Goal: Transaction & Acquisition: Book appointment/travel/reservation

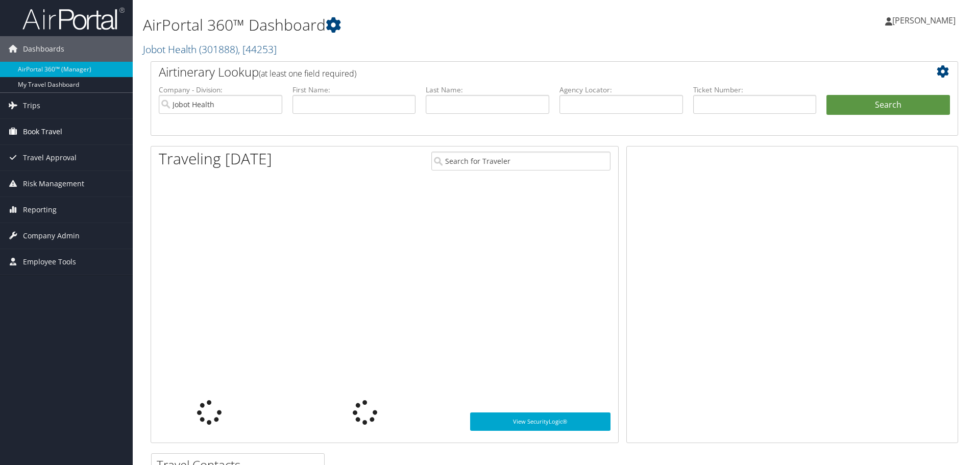
drag, startPoint x: 0, startPoint y: 0, endPoint x: 35, endPoint y: 133, distance: 137.2
click at [35, 133] on span "Book Travel" at bounding box center [42, 132] width 39 height 26
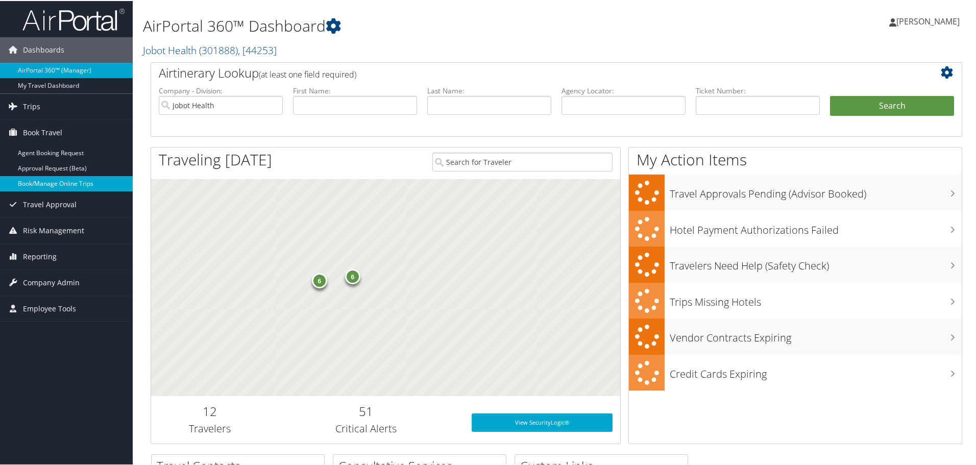
click at [66, 184] on link "Book/Manage Online Trips" at bounding box center [66, 182] width 133 height 15
